Goal: Task Accomplishment & Management: Complete application form

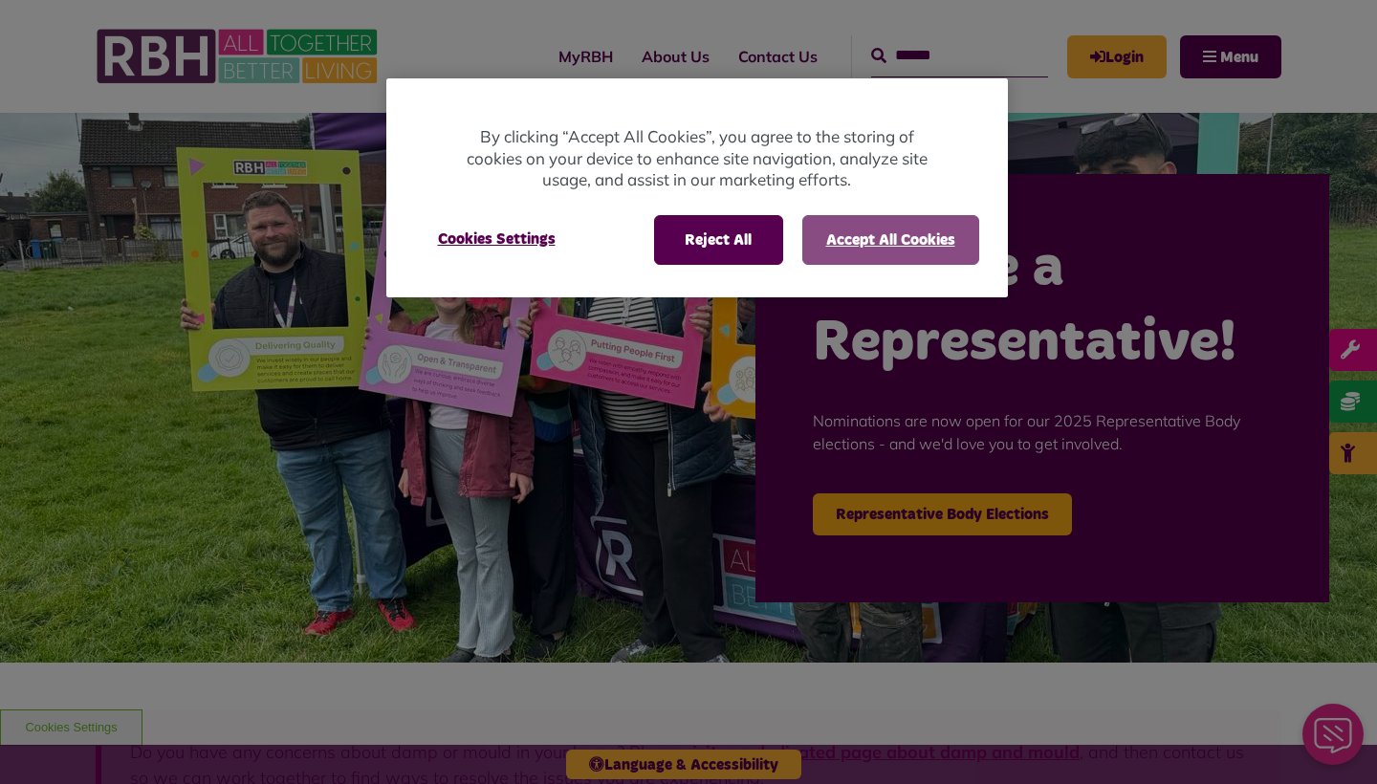
click at [901, 223] on button "Accept All Cookies" at bounding box center [890, 240] width 177 height 50
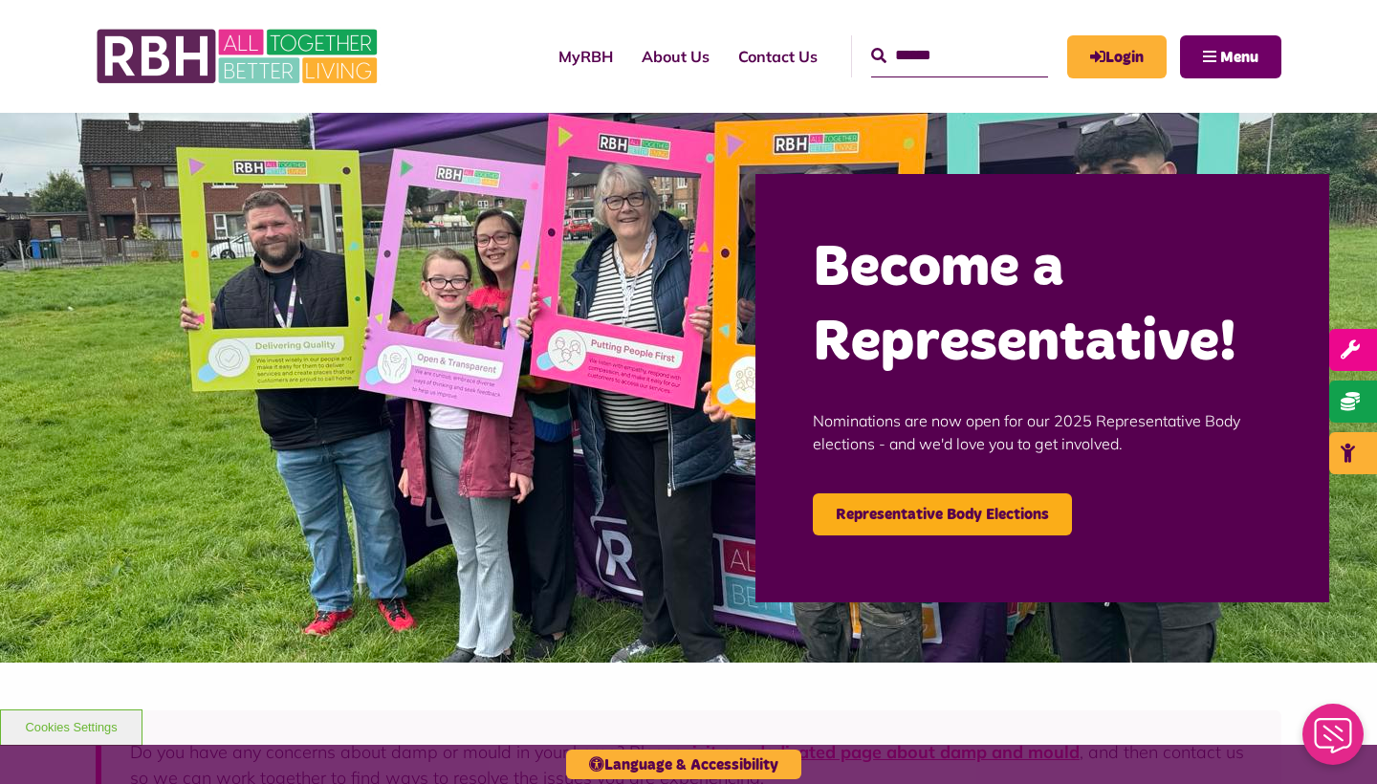
click at [1201, 41] on button "Menu" at bounding box center [1230, 56] width 101 height 43
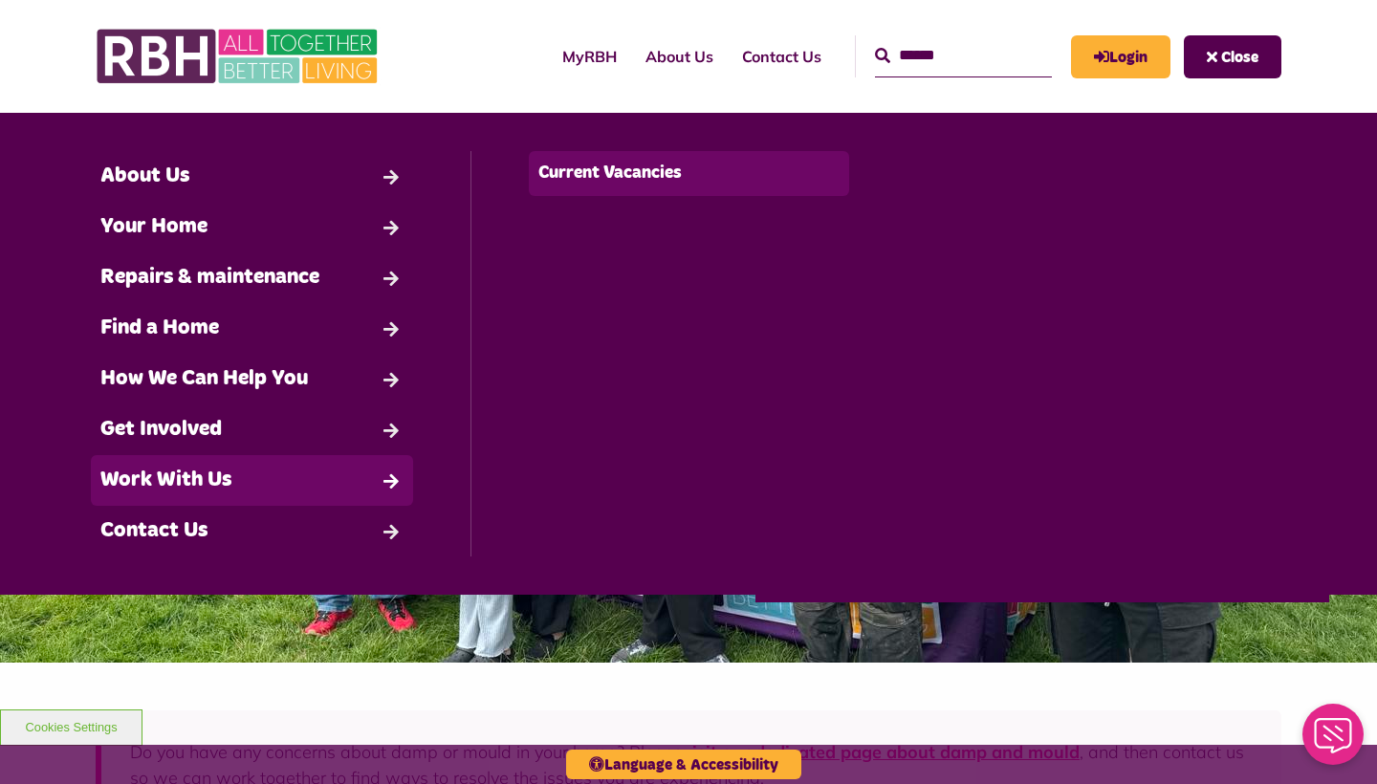
click at [619, 185] on link "Current Vacancies" at bounding box center [689, 173] width 321 height 45
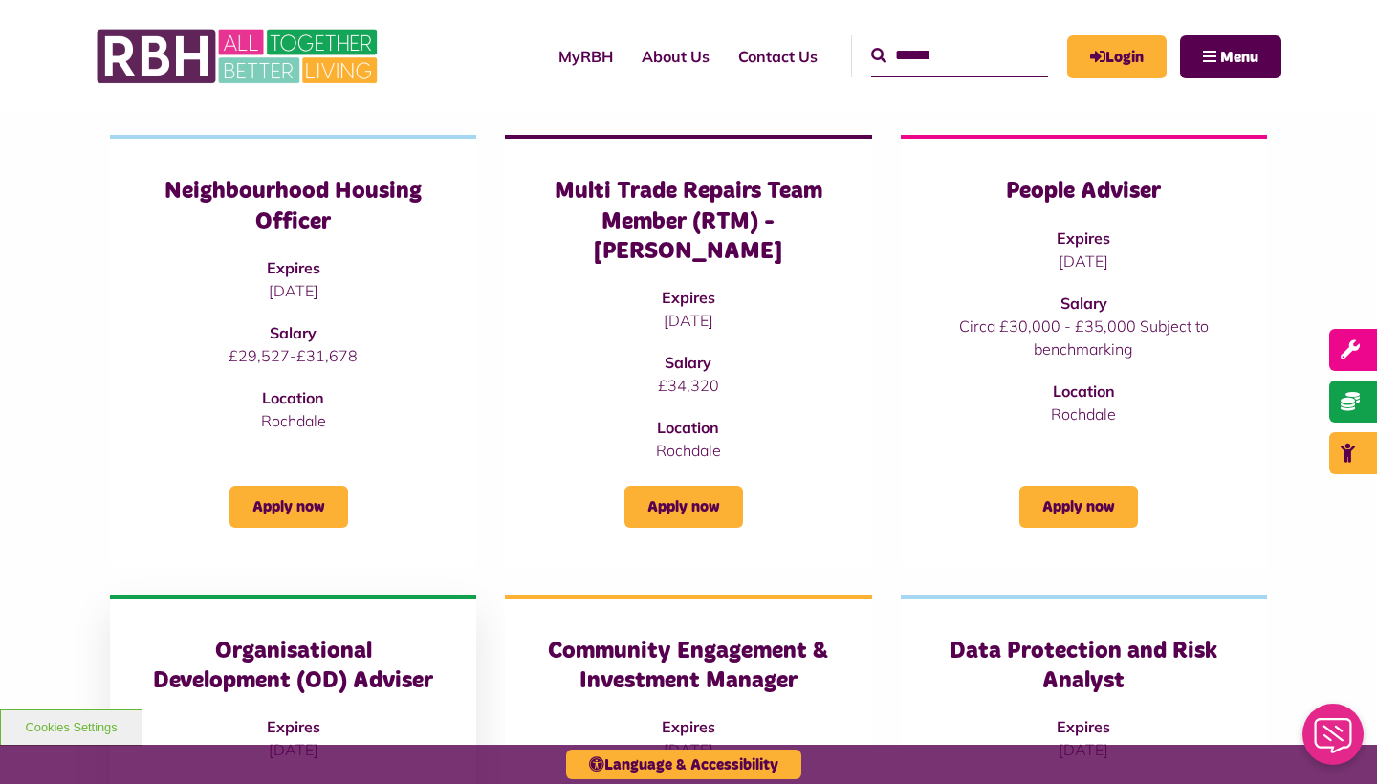
scroll to position [686, 0]
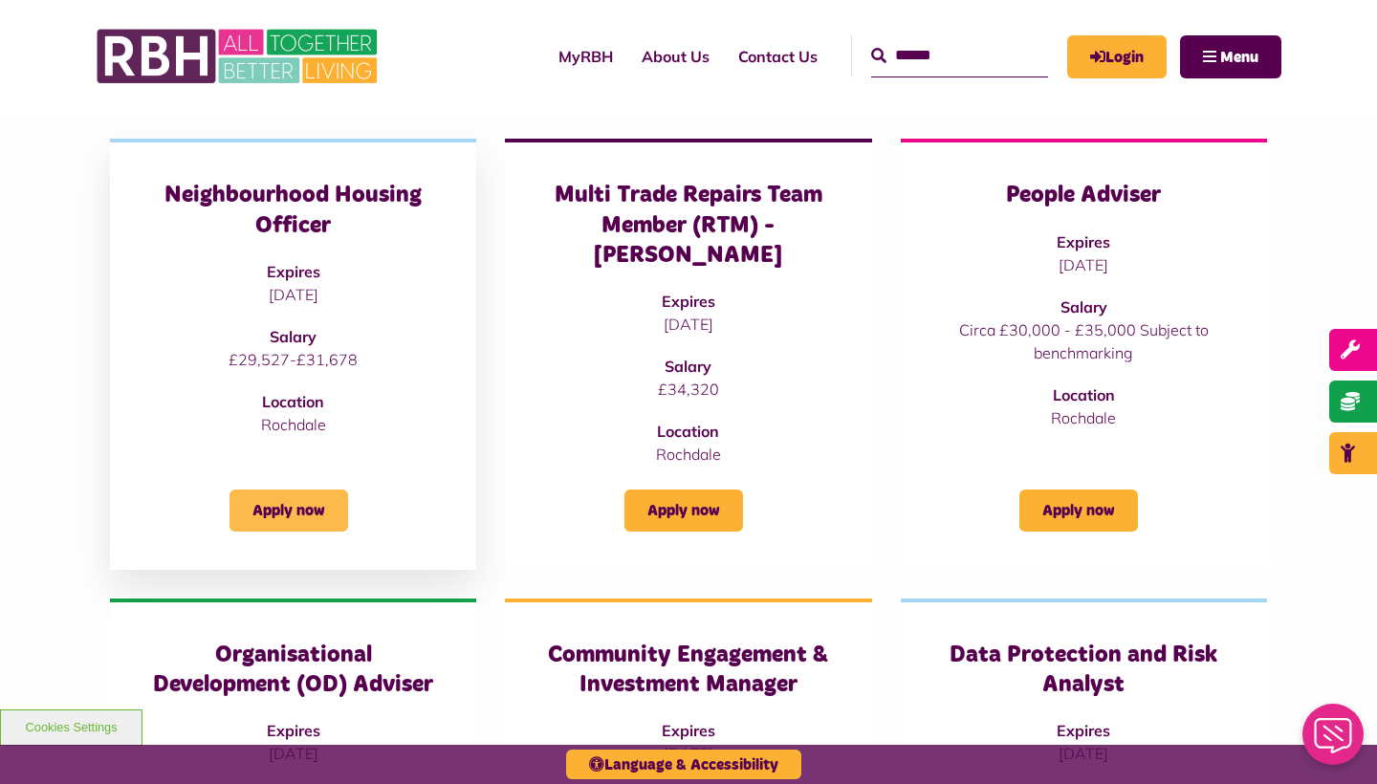
click at [291, 490] on link "Apply now" at bounding box center [288, 511] width 119 height 42
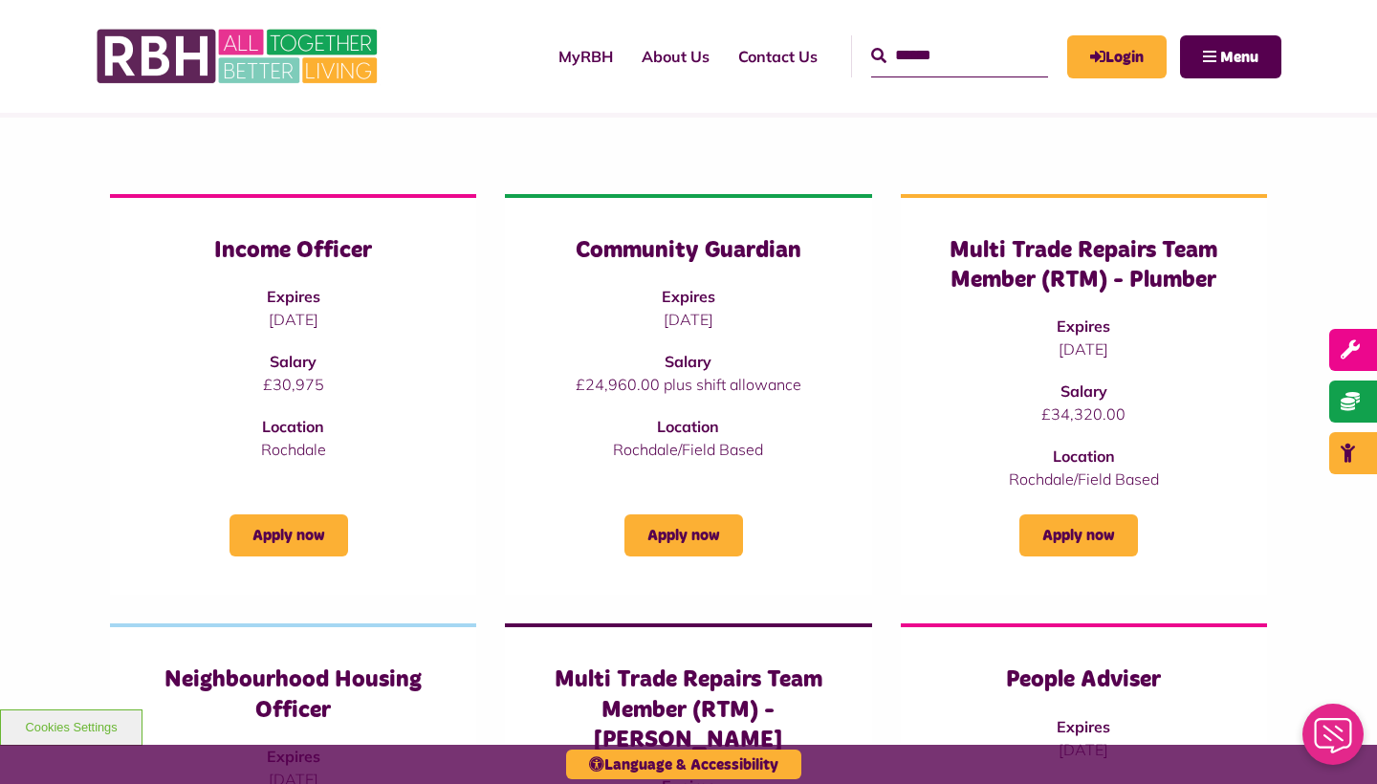
scroll to position [218, 0]
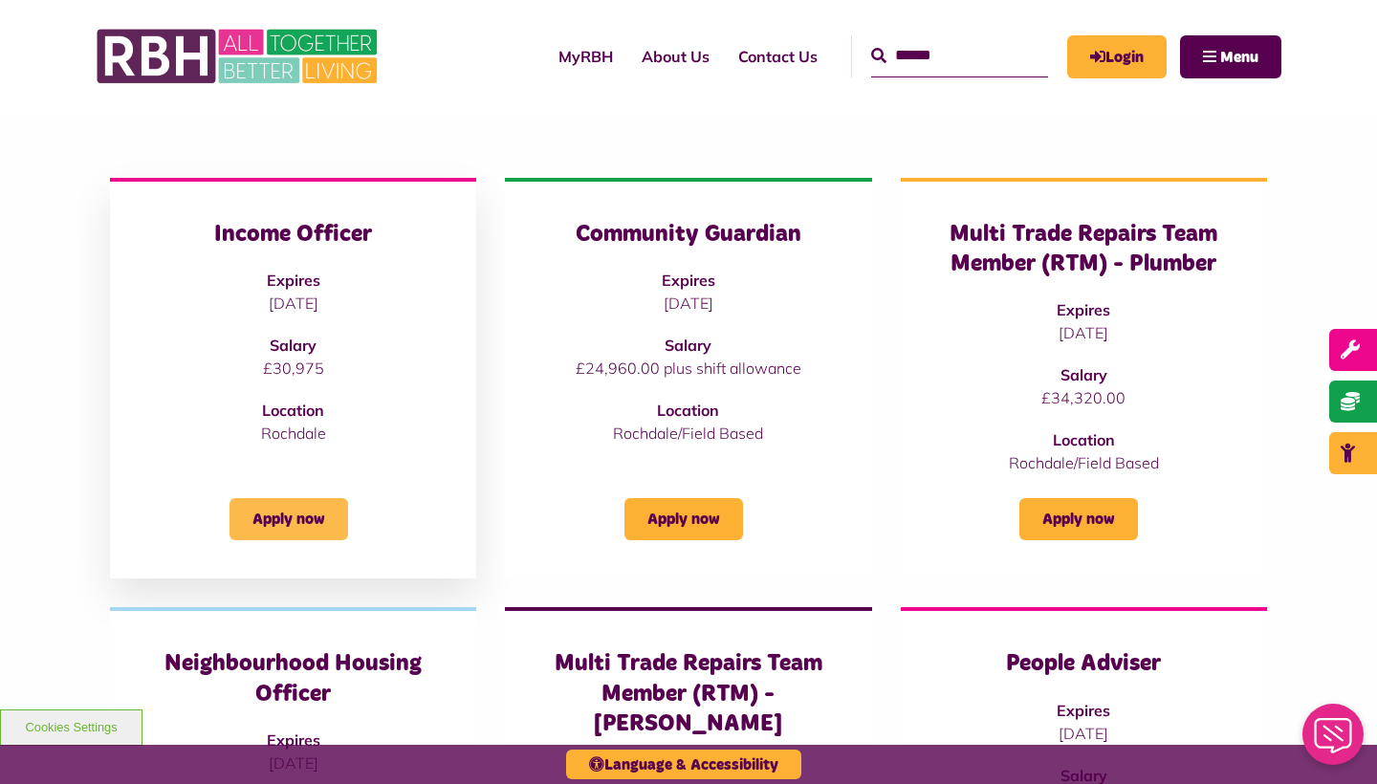
click at [316, 521] on link "Apply now" at bounding box center [288, 519] width 119 height 42
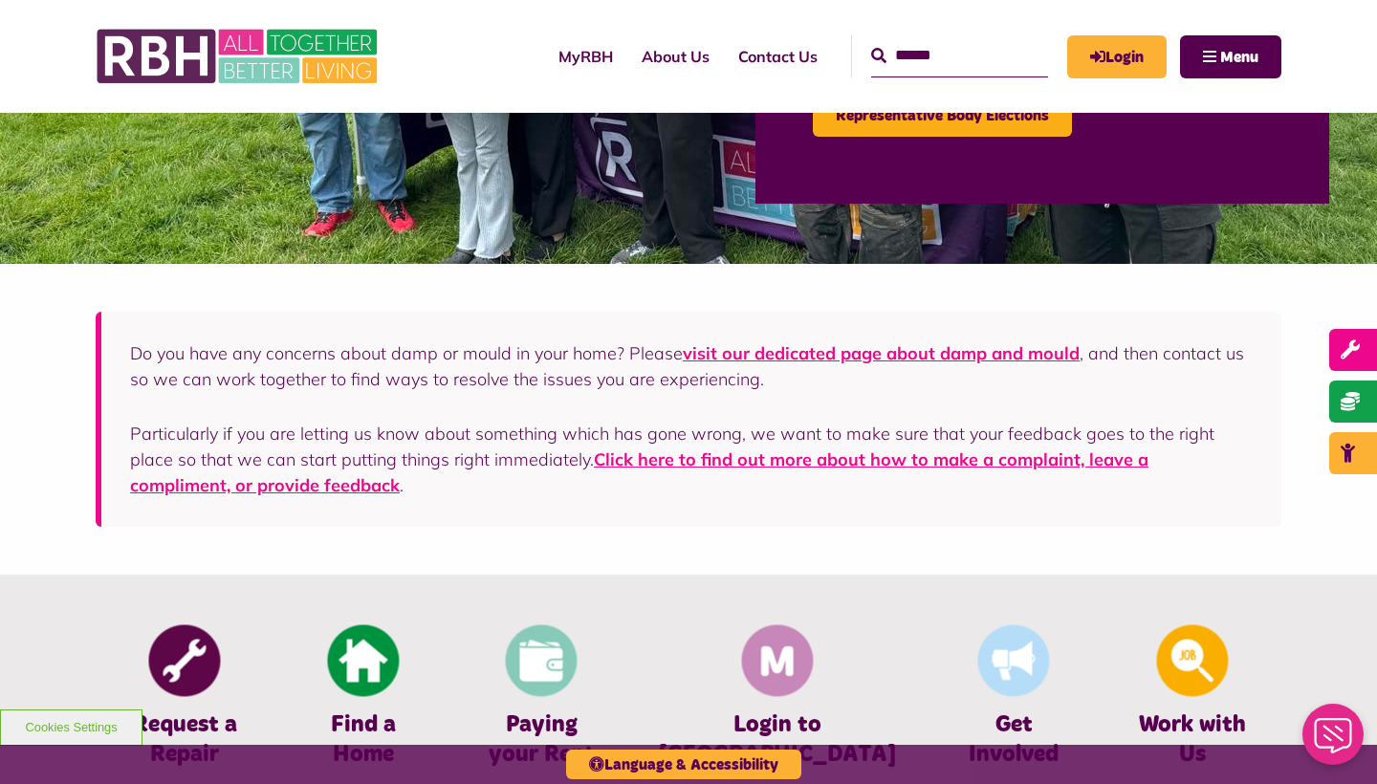
scroll to position [400, 0]
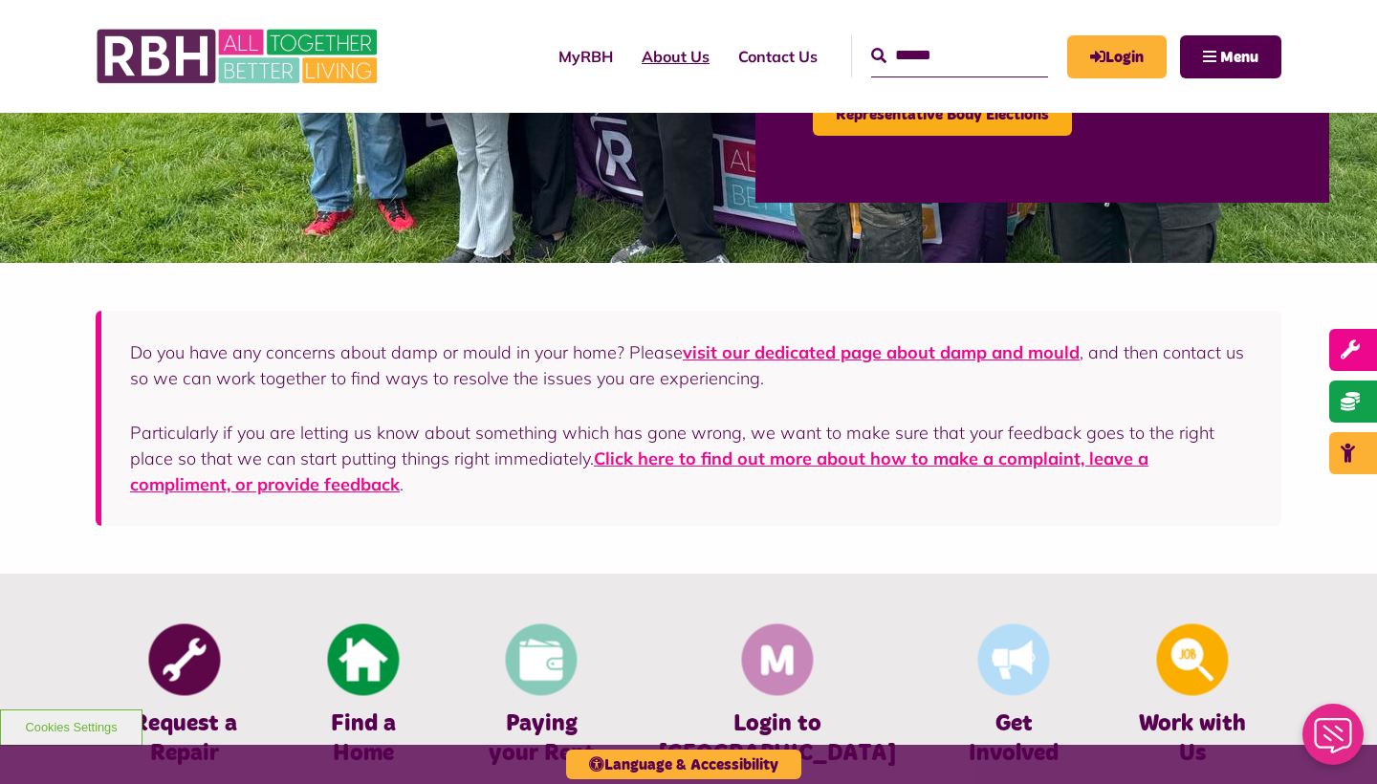
click at [661, 57] on link "About Us" at bounding box center [675, 57] width 97 height 52
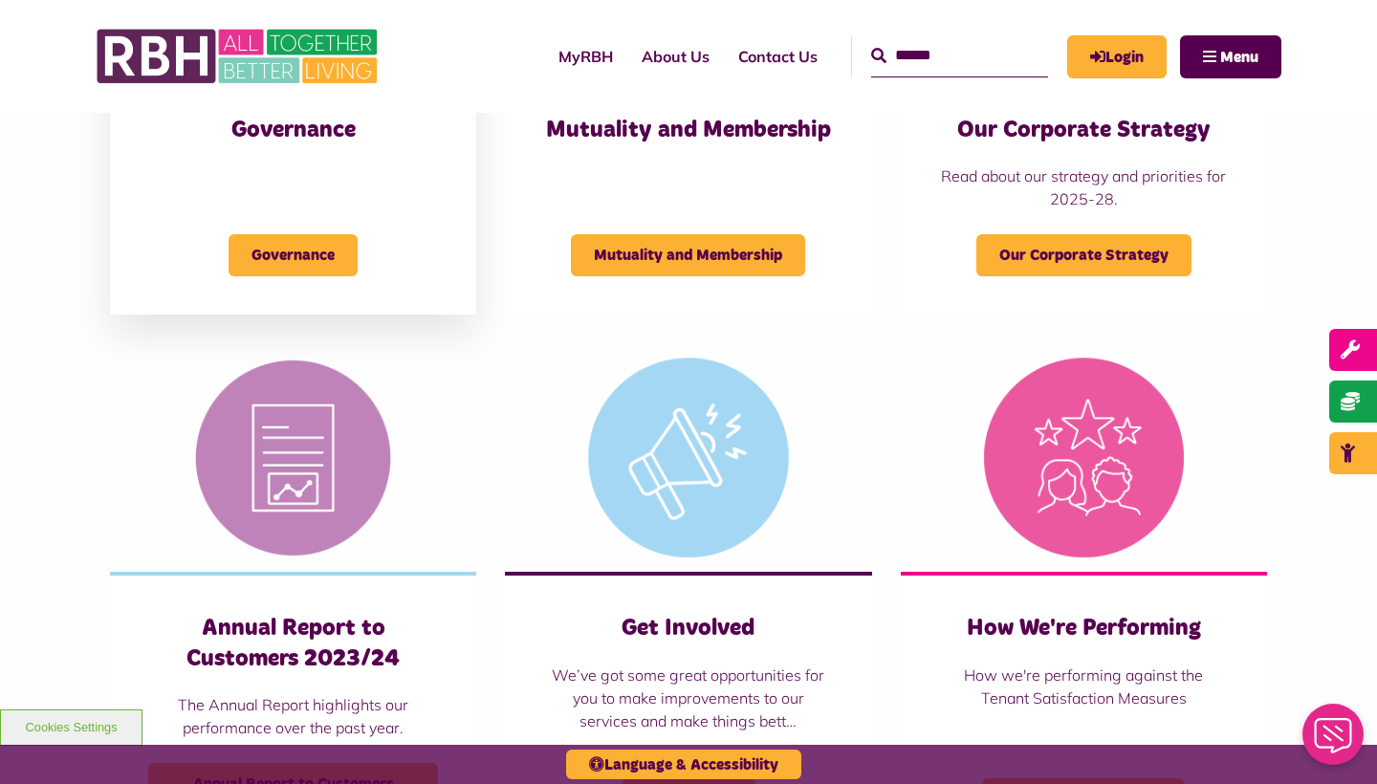
scroll to position [1057, 0]
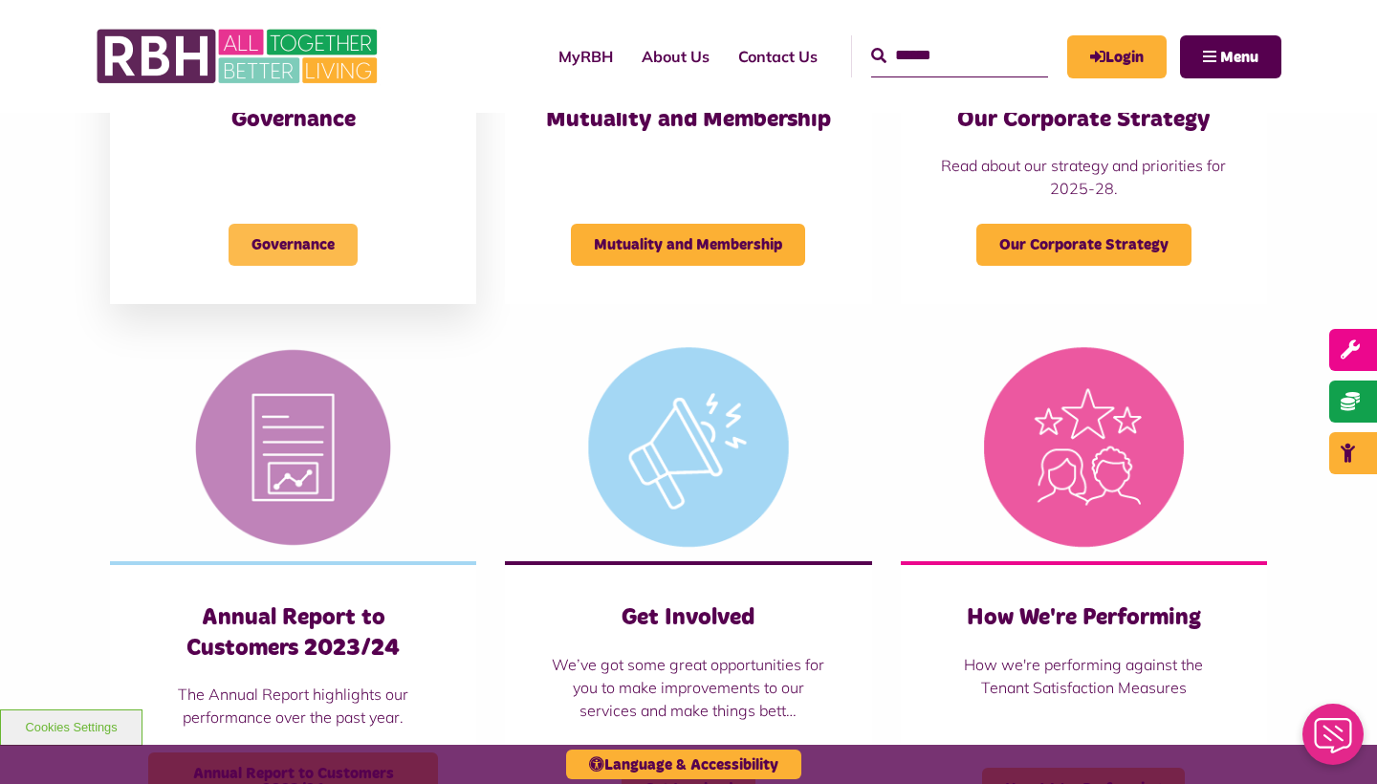
click at [306, 237] on span "Governance" at bounding box center [293, 245] width 129 height 42
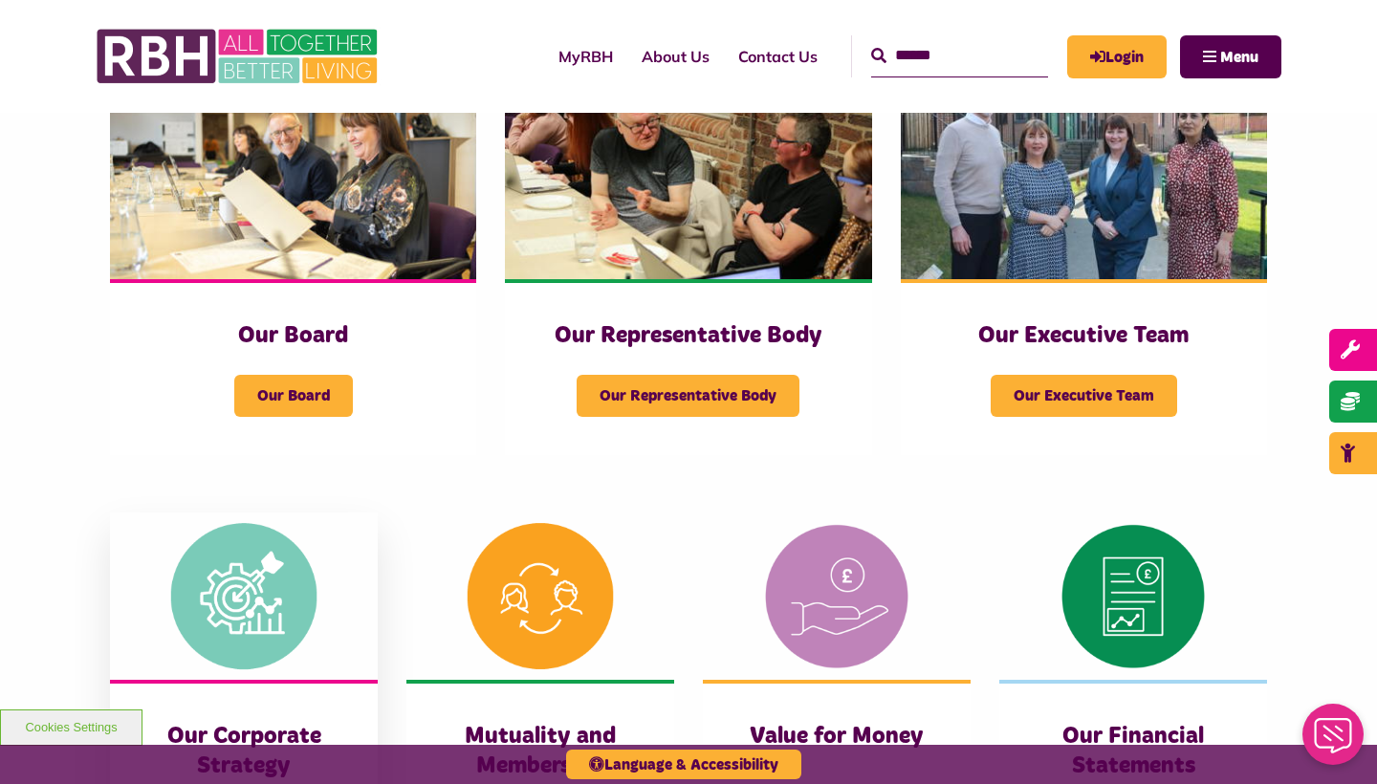
scroll to position [314, 0]
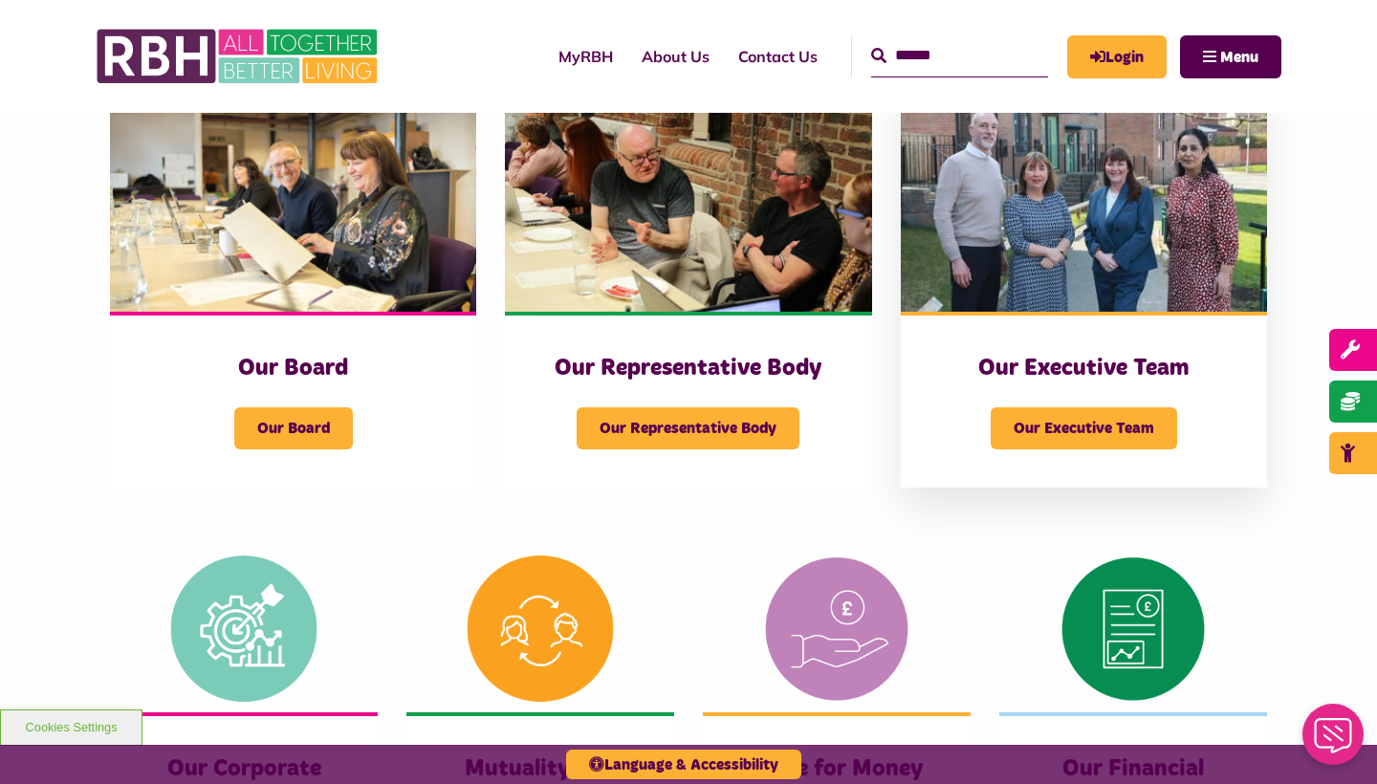
click at [1075, 400] on div "Our Executive Team" at bounding box center [1084, 416] width 290 height 66
click at [656, 57] on link "About Us" at bounding box center [675, 57] width 97 height 52
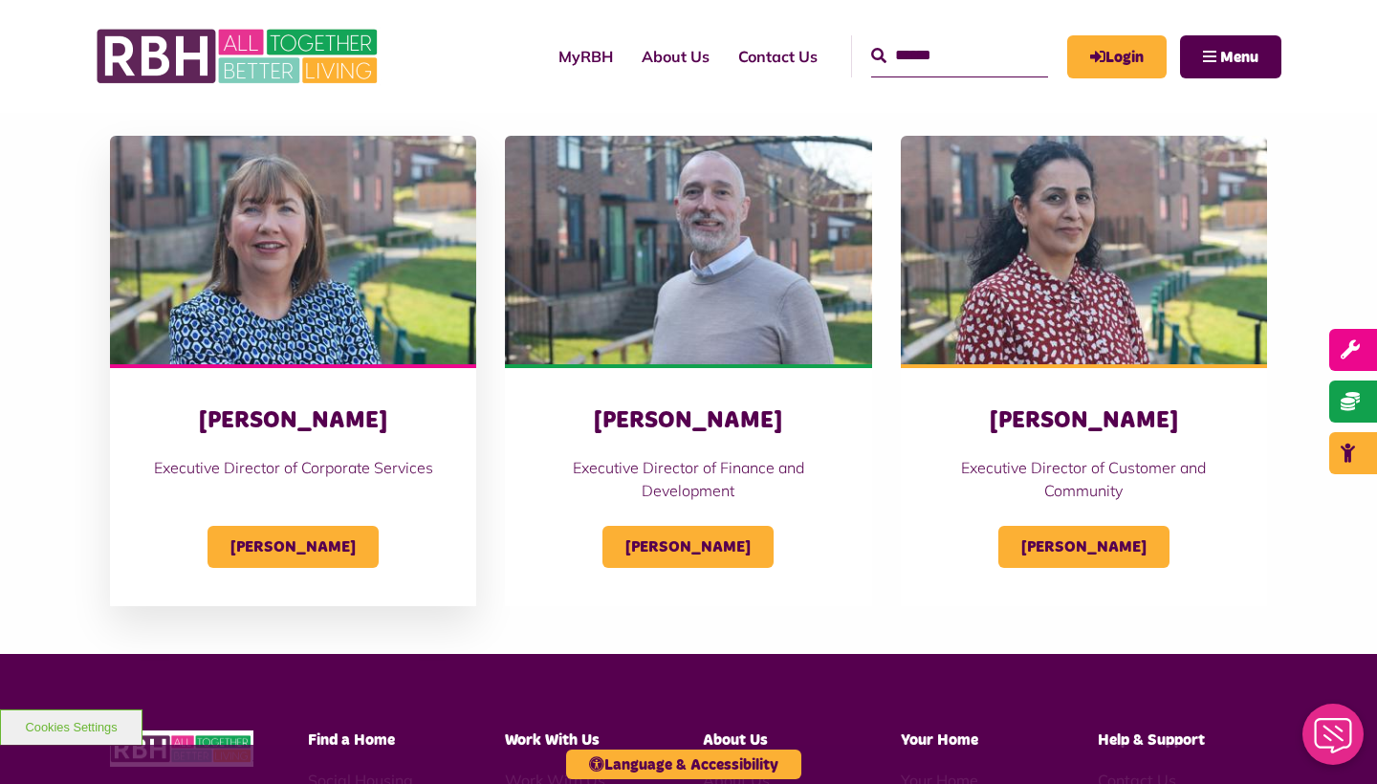
scroll to position [878, 0]
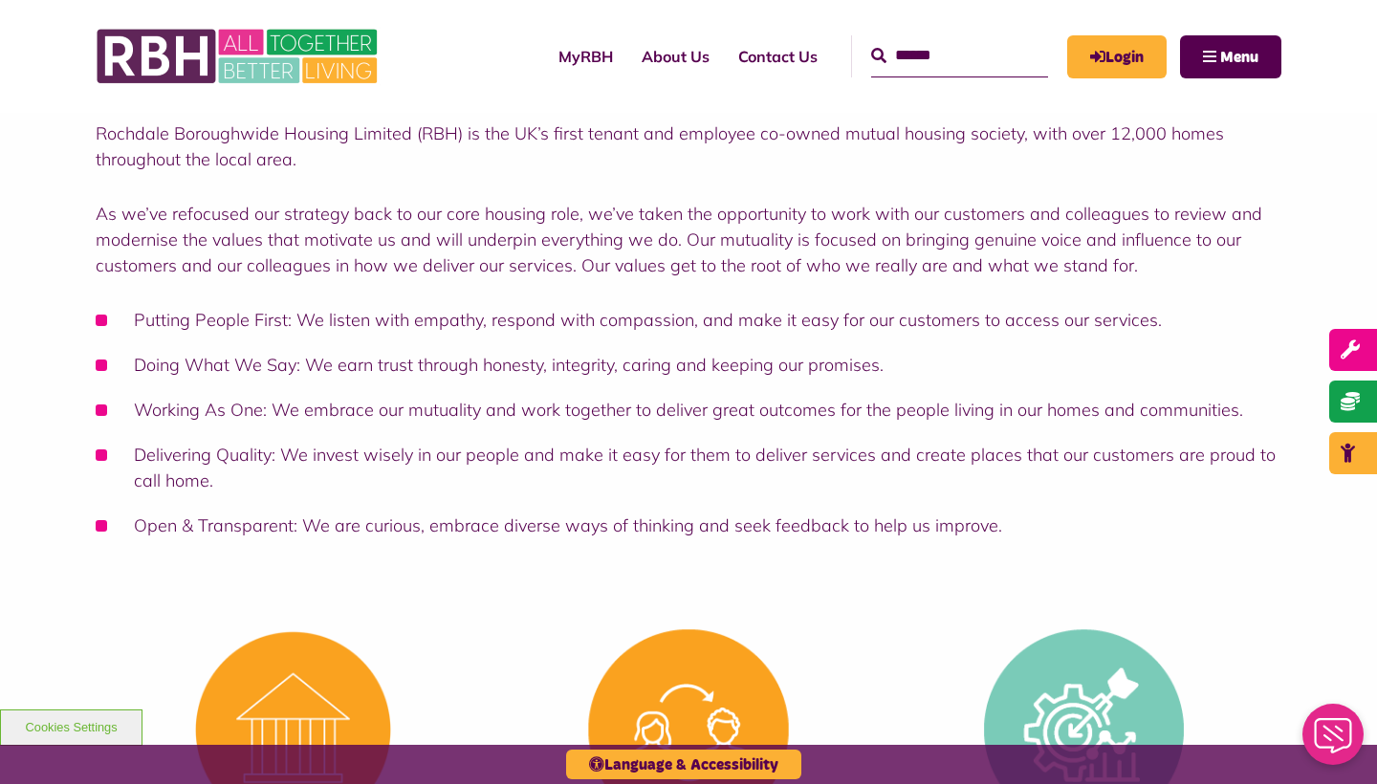
scroll to position [48, 0]
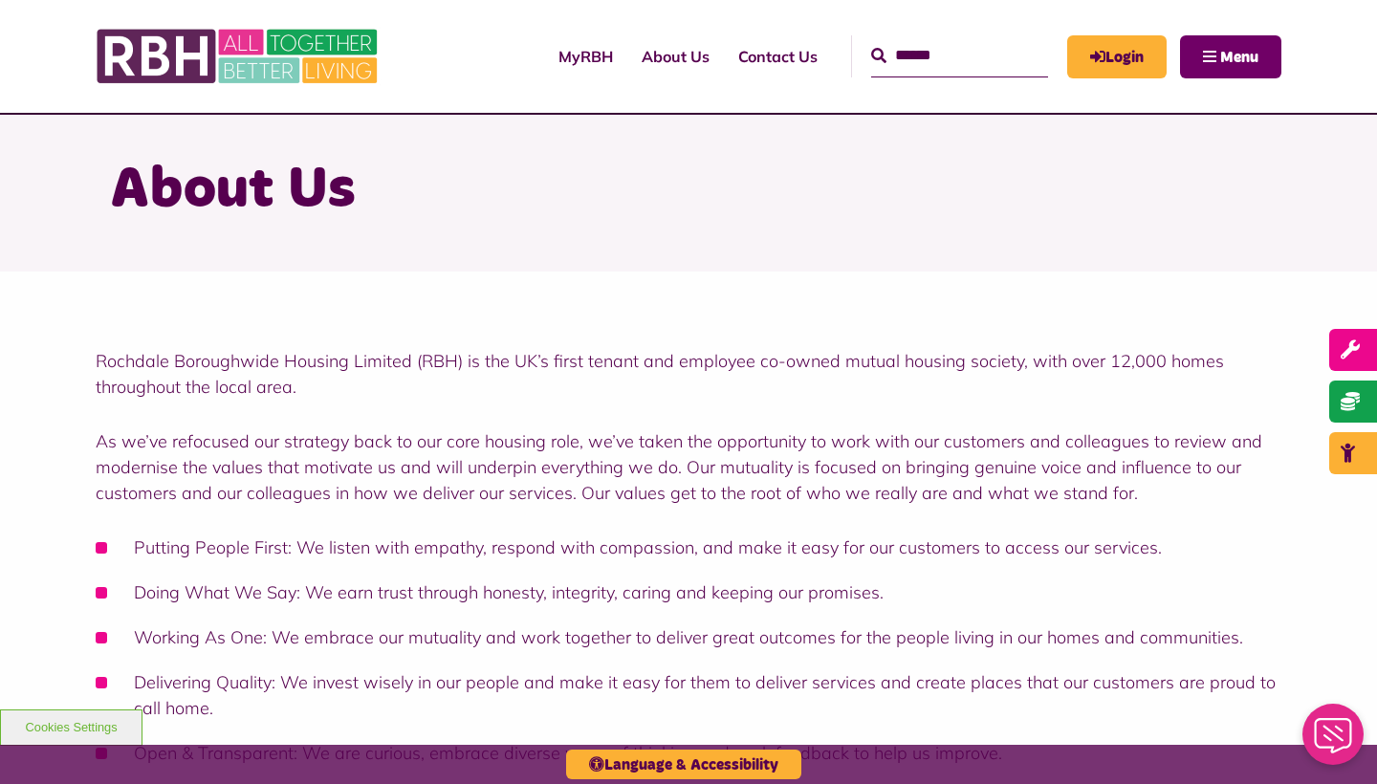
click at [1238, 53] on span "Menu" at bounding box center [1239, 57] width 38 height 15
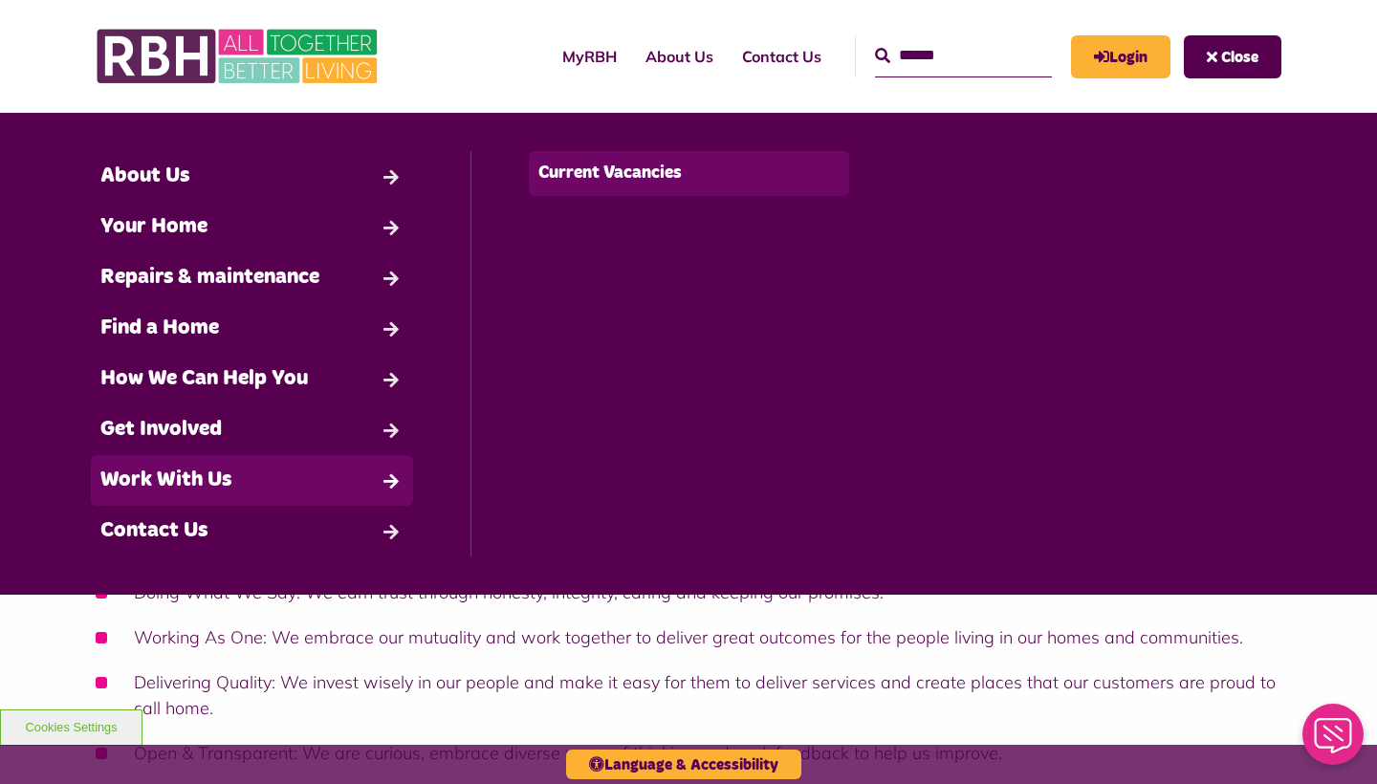
click at [661, 169] on link "Current Vacancies" at bounding box center [689, 173] width 321 height 45
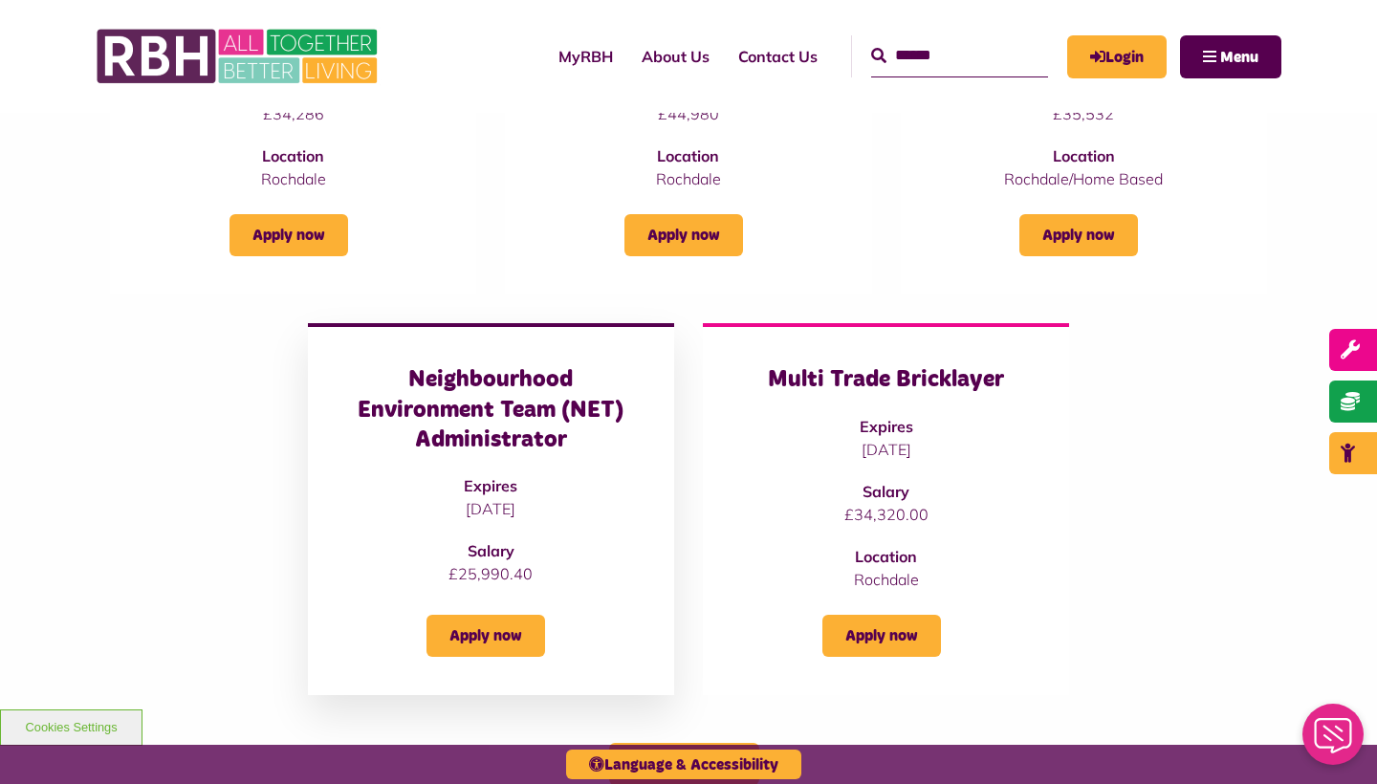
scroll to position [1393, 0]
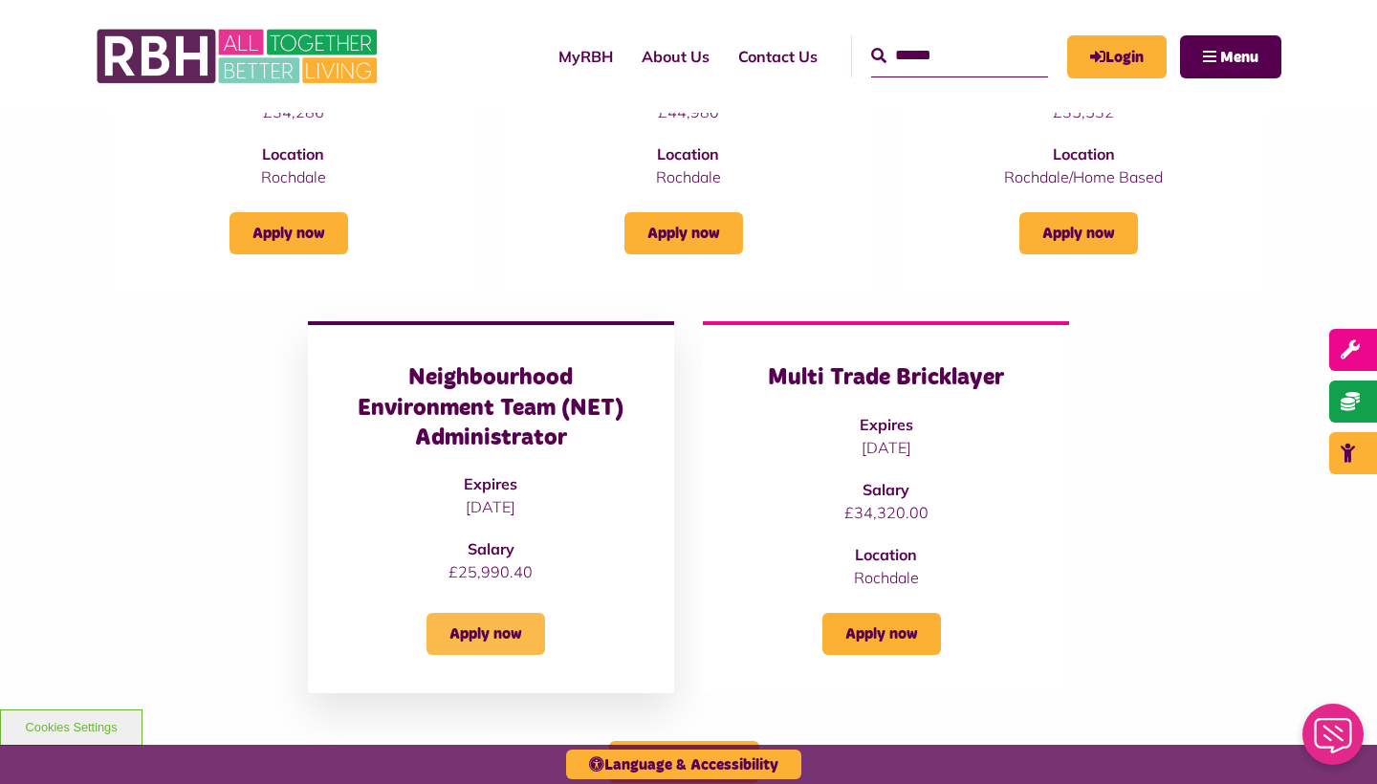
click at [513, 613] on link "Apply now" at bounding box center [485, 634] width 119 height 42
